Goal: Transaction & Acquisition: Book appointment/travel/reservation

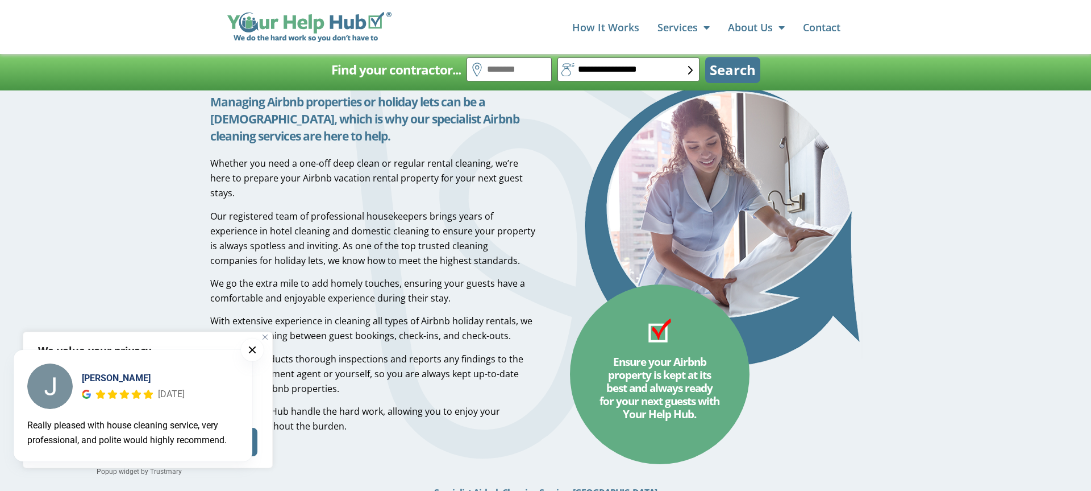
scroll to position [185, 0]
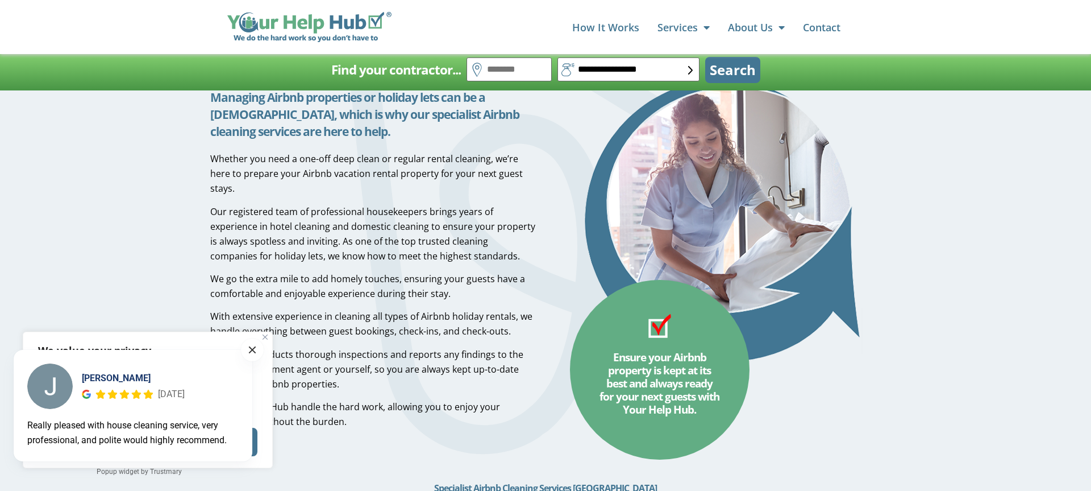
click at [253, 347] on span at bounding box center [252, 349] width 7 height 7
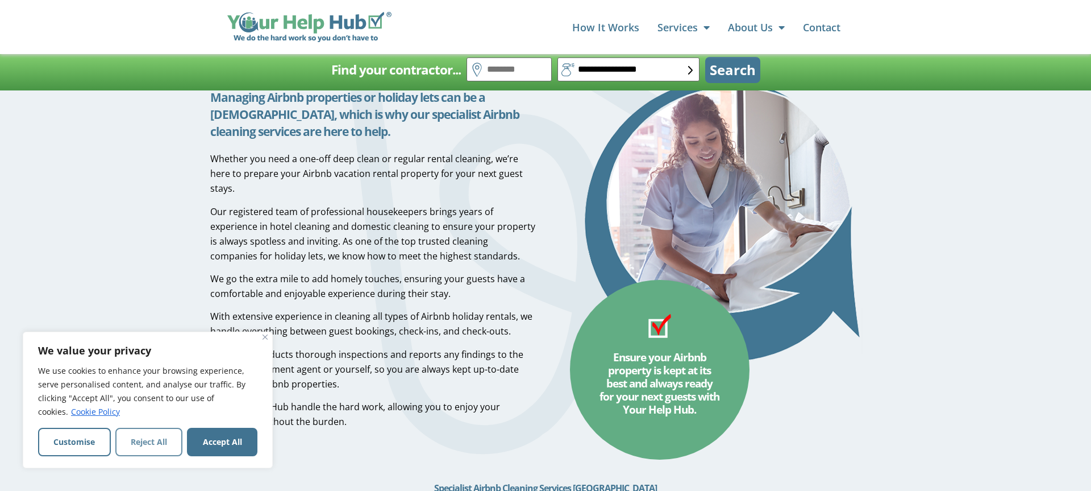
click at [153, 439] on button "Reject All" at bounding box center [149, 441] width 68 height 28
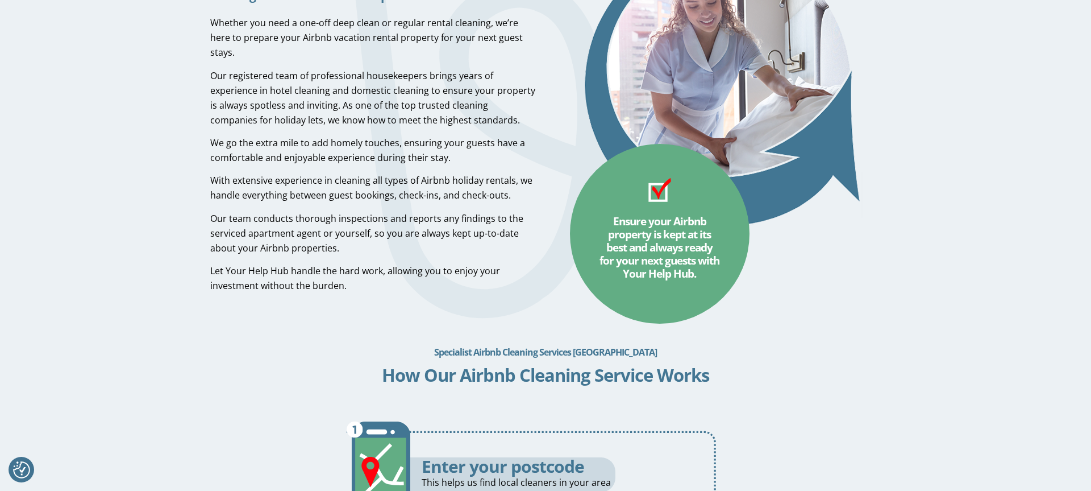
scroll to position [0, 0]
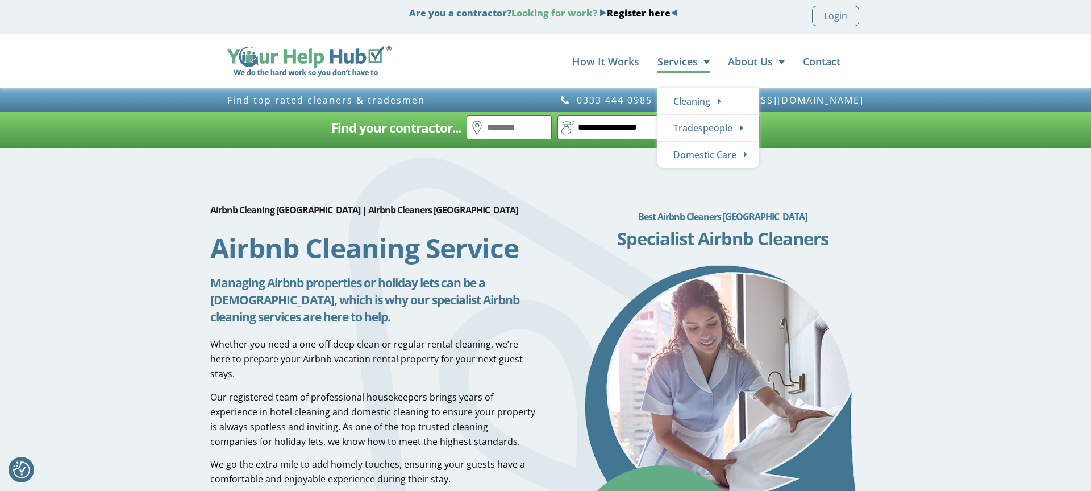
click at [701, 58] on span "Menu" at bounding box center [704, 62] width 12 height 22
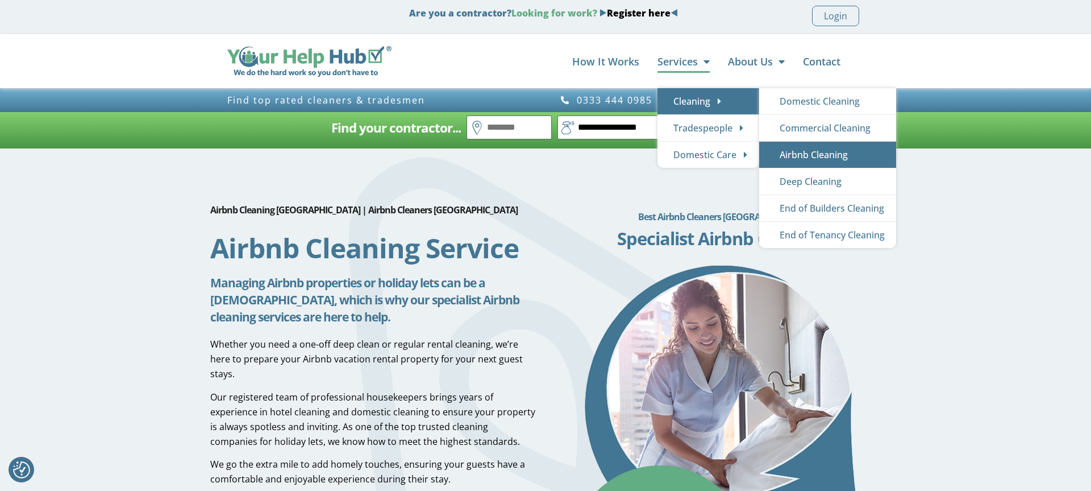
click at [804, 151] on link "Airbnb Cleaning" at bounding box center [827, 155] width 137 height 26
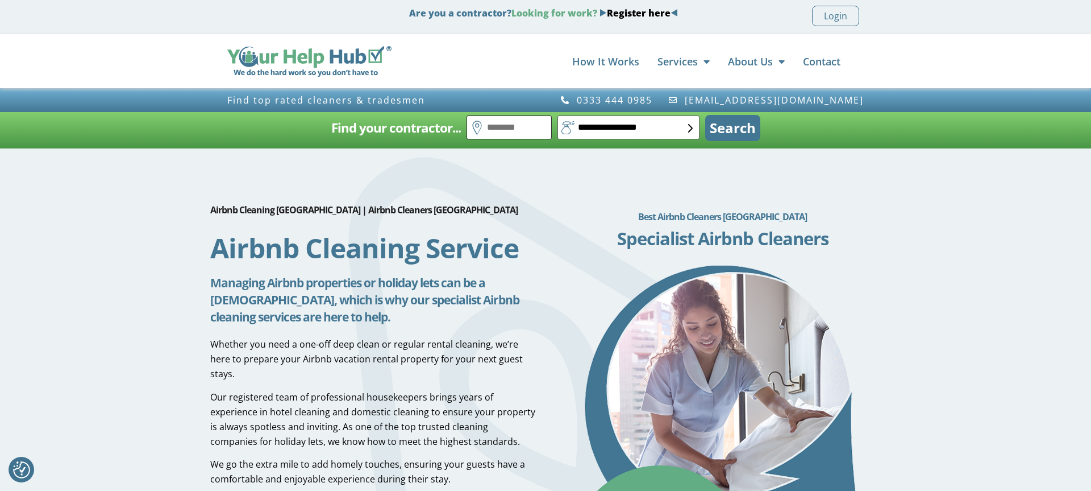
click at [510, 139] on form "**********" at bounding box center [614, 130] width 294 height 31
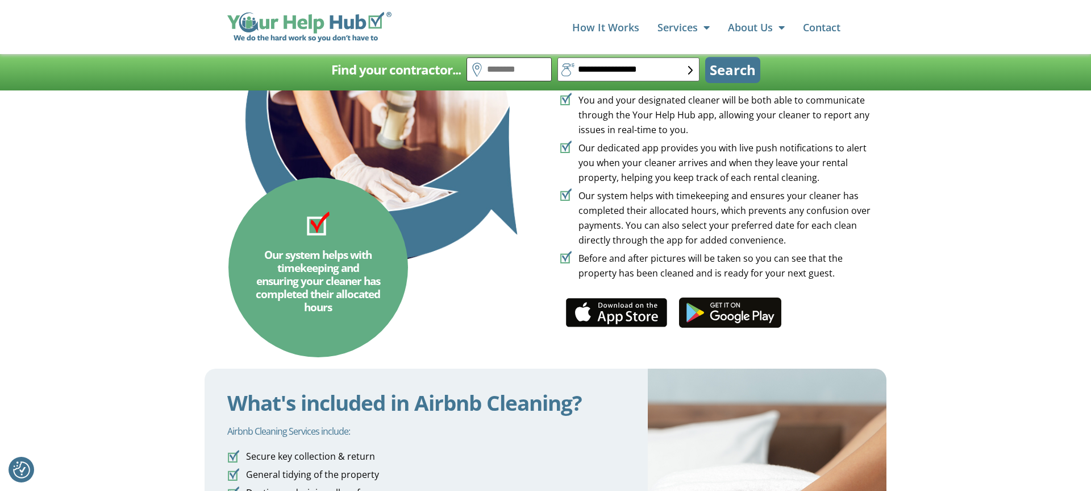
scroll to position [1576, 0]
